Goal: Task Accomplishment & Management: Complete application form

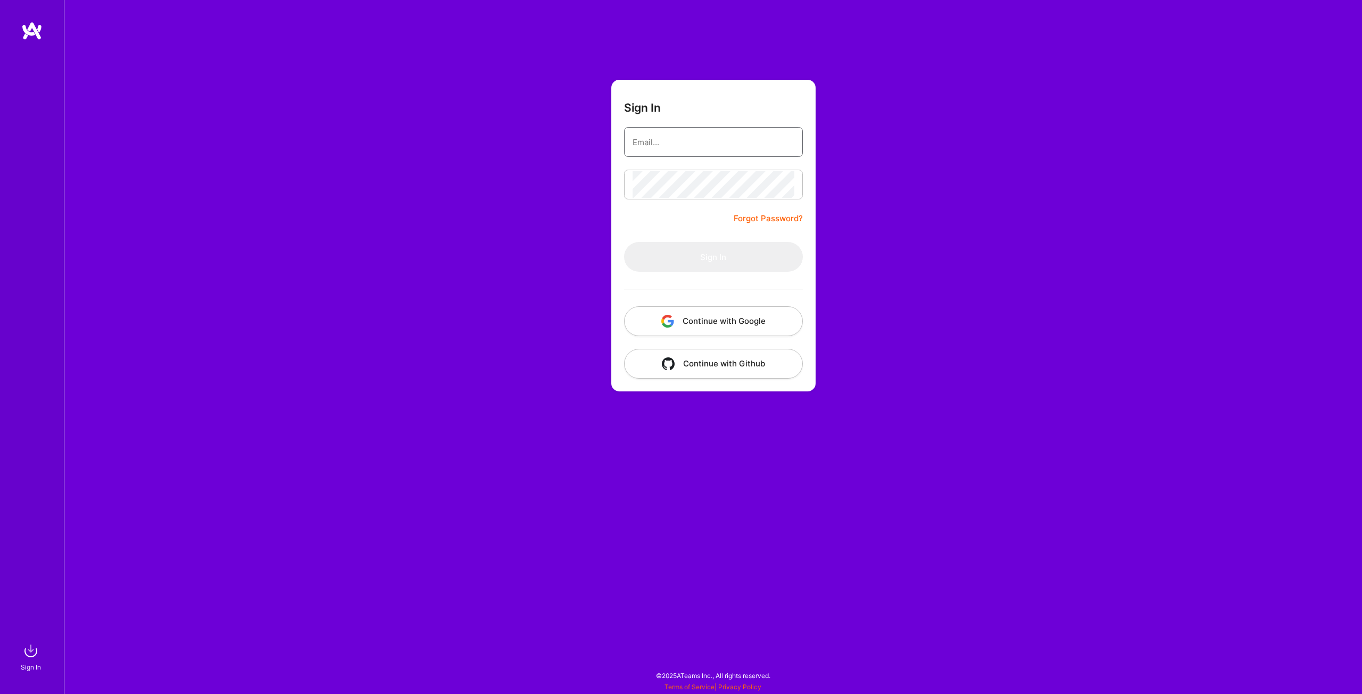
type input "[EMAIL_ADDRESS][DOMAIN_NAME]"
click at [711, 250] on button "Sign In" at bounding box center [713, 257] width 179 height 30
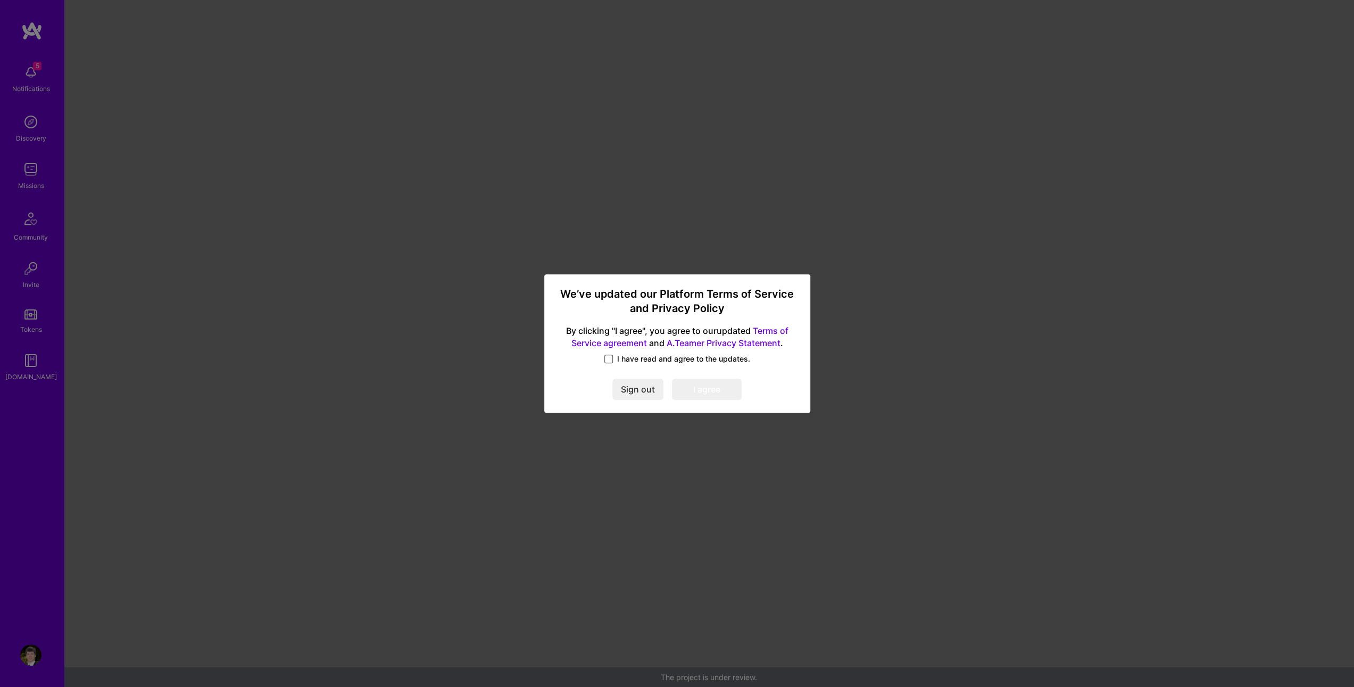
click at [608, 357] on span at bounding box center [609, 358] width 9 height 9
click at [0, 0] on input "I have read and agree to the updates." at bounding box center [0, 0] width 0 height 0
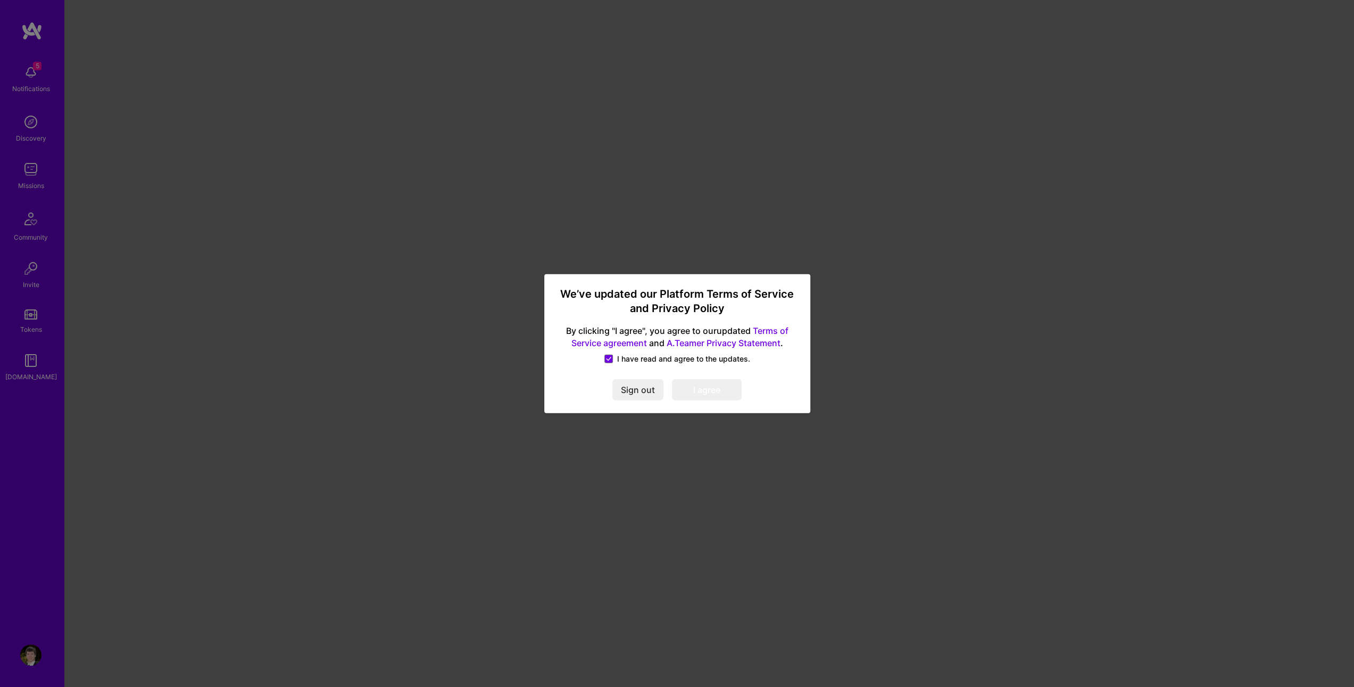
click at [713, 391] on button "I agree" at bounding box center [707, 388] width 70 height 21
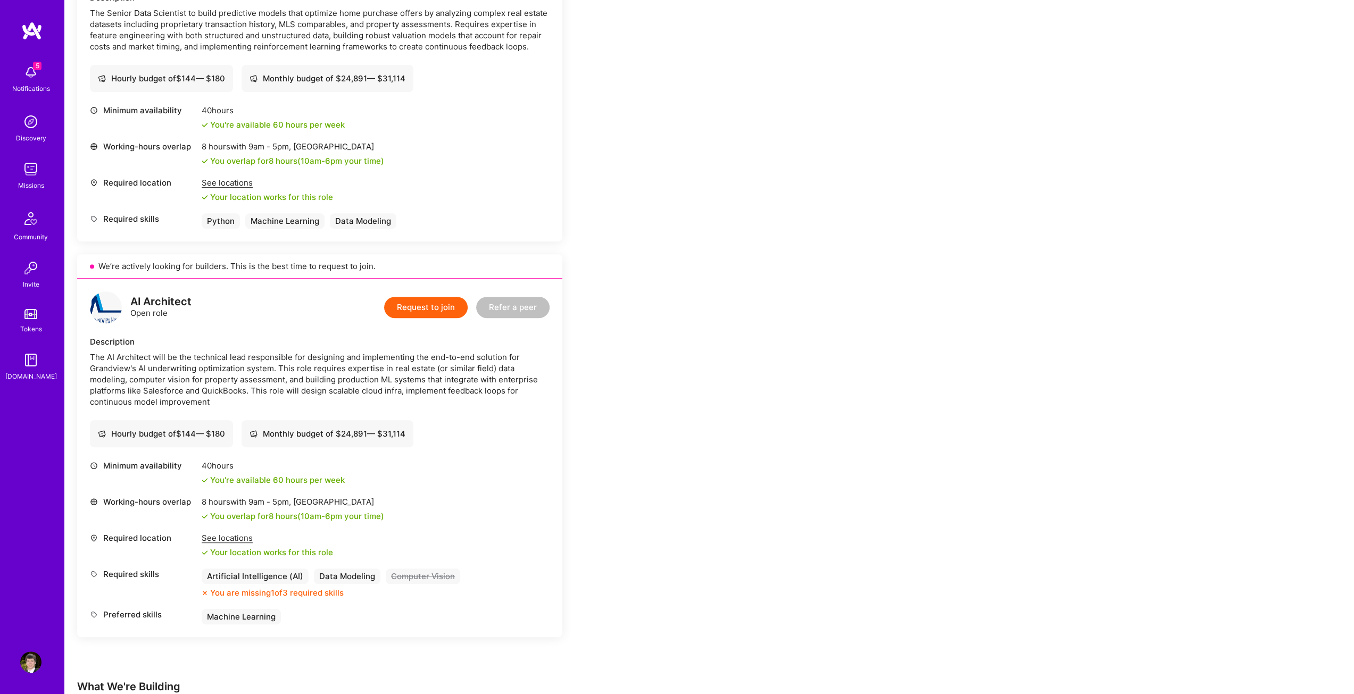
scroll to position [426, 0]
